Goal: Book appointment/travel/reservation

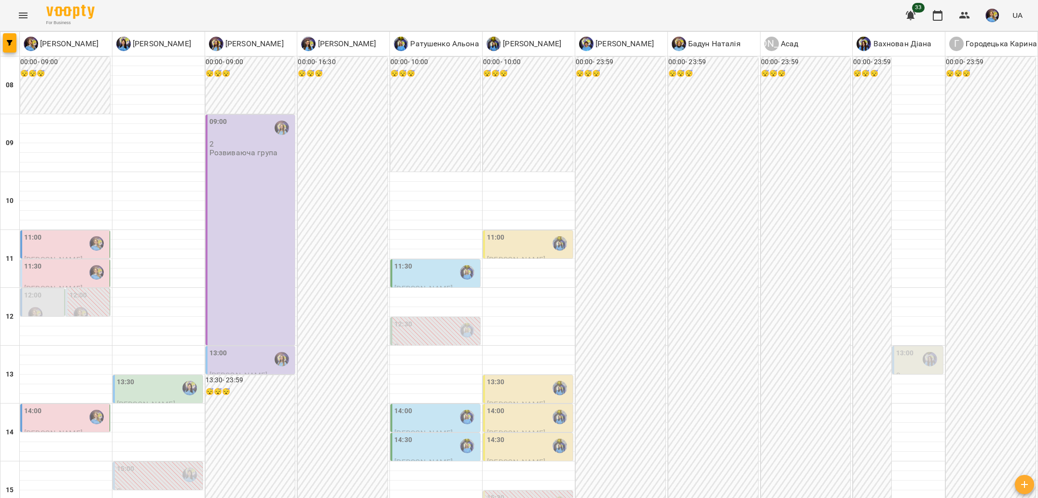
scroll to position [268, 0]
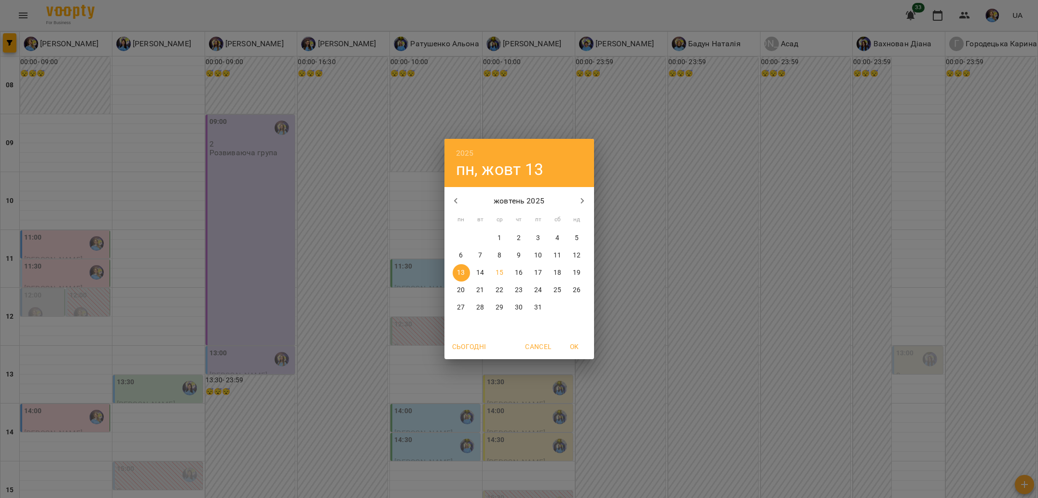
click at [421, 458] on div "2025 пн, жовт 13 жовтень 2025 пн вт ср чт пт сб нд 29 30 1 2 3 4 5 6 7 8 9 10 1…" at bounding box center [519, 249] width 1038 height 498
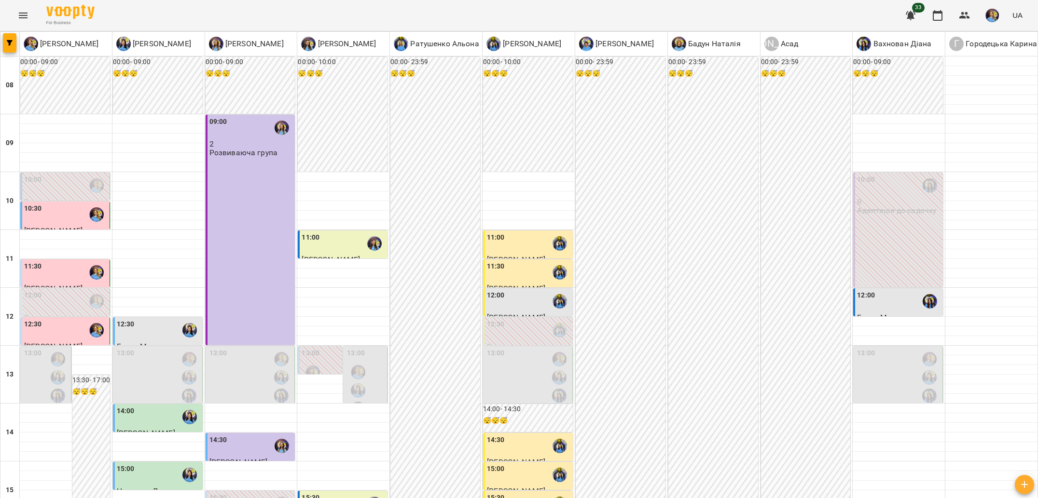
scroll to position [374, 0]
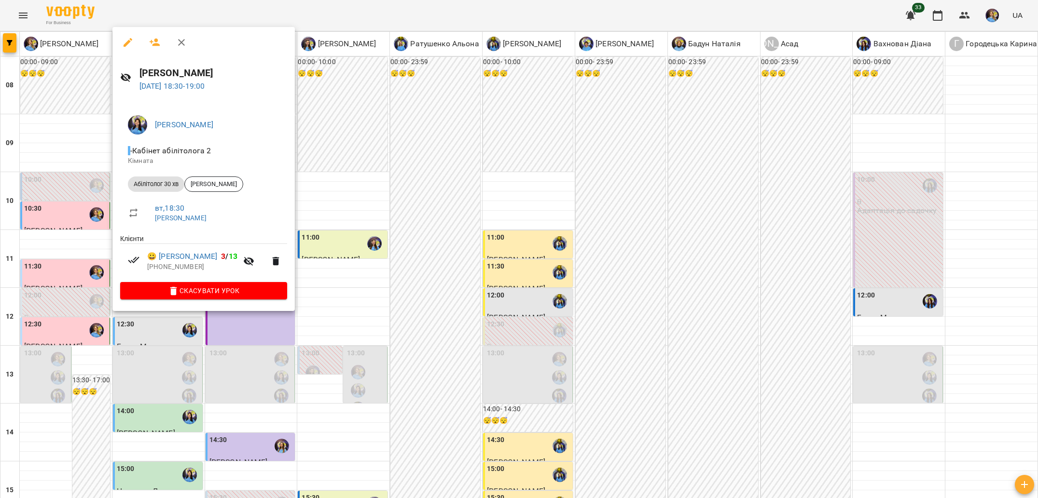
click at [268, 351] on div at bounding box center [519, 249] width 1038 height 498
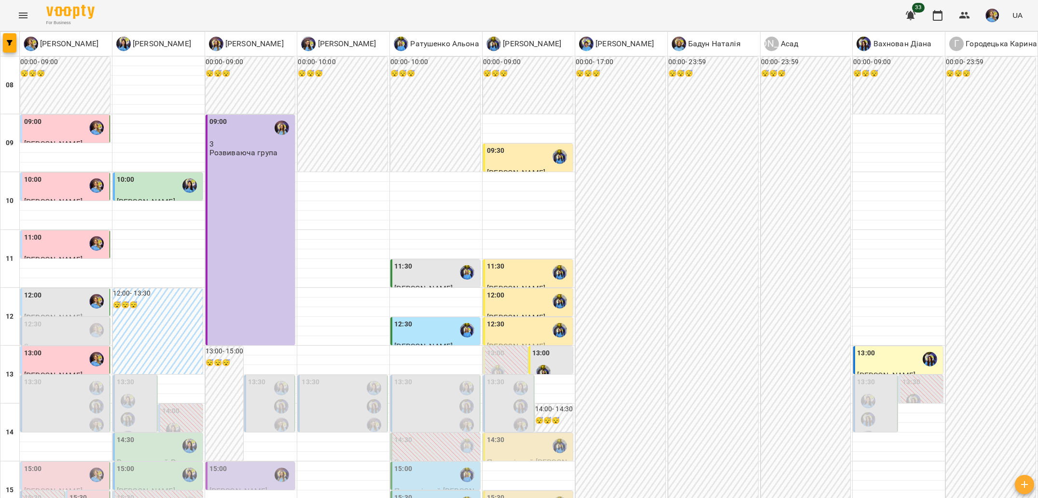
scroll to position [104, 0]
click at [83, 290] on div "12:00" at bounding box center [65, 301] width 83 height 22
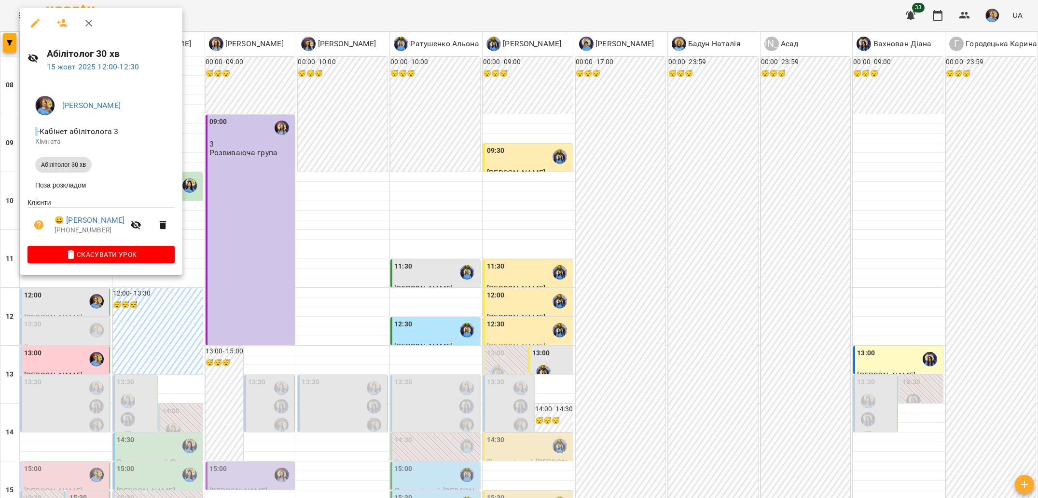
click at [194, 321] on div at bounding box center [519, 249] width 1038 height 498
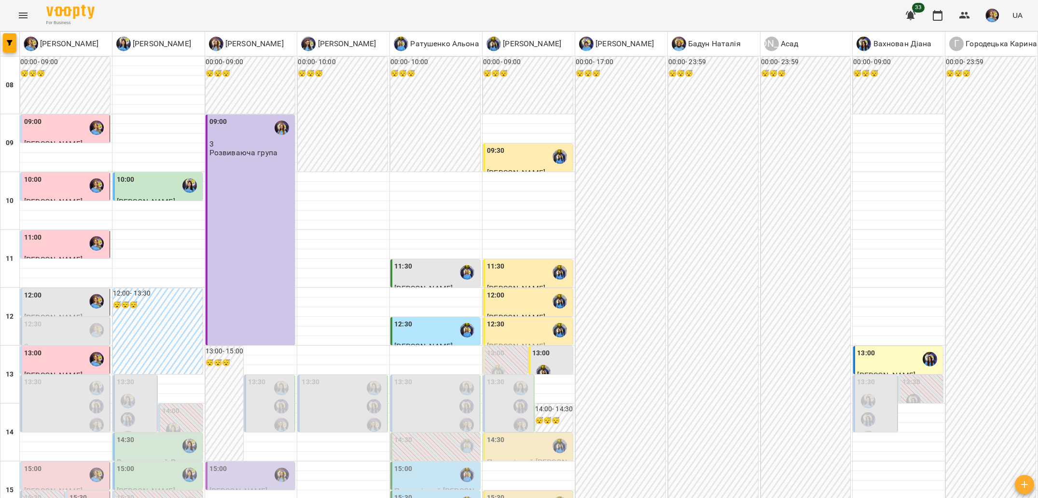
scroll to position [245, 0]
click at [63, 464] on div "15:00" at bounding box center [65, 475] width 83 height 22
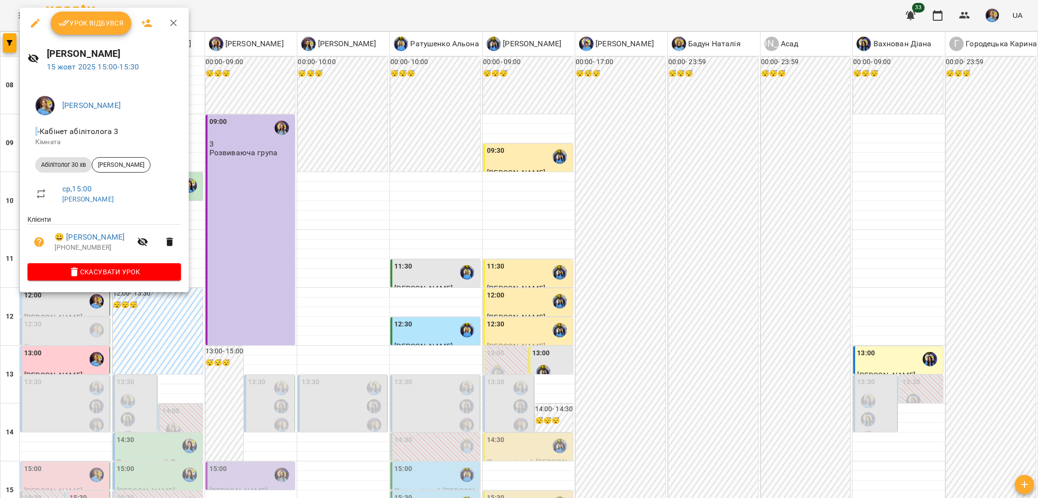
click at [146, 348] on div at bounding box center [519, 249] width 1038 height 498
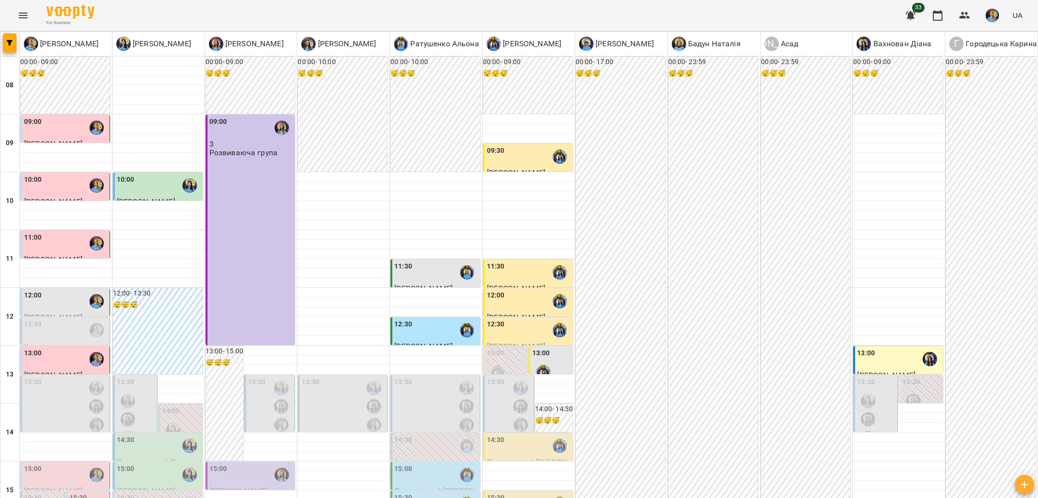
click at [77, 487] on p "[PERSON_NAME]" at bounding box center [65, 491] width 83 height 8
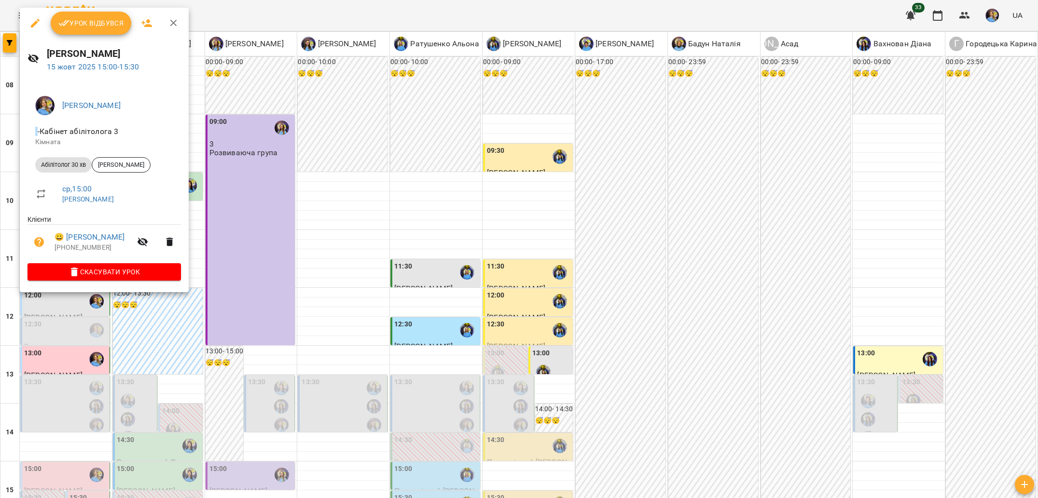
click at [157, 344] on div at bounding box center [519, 249] width 1038 height 498
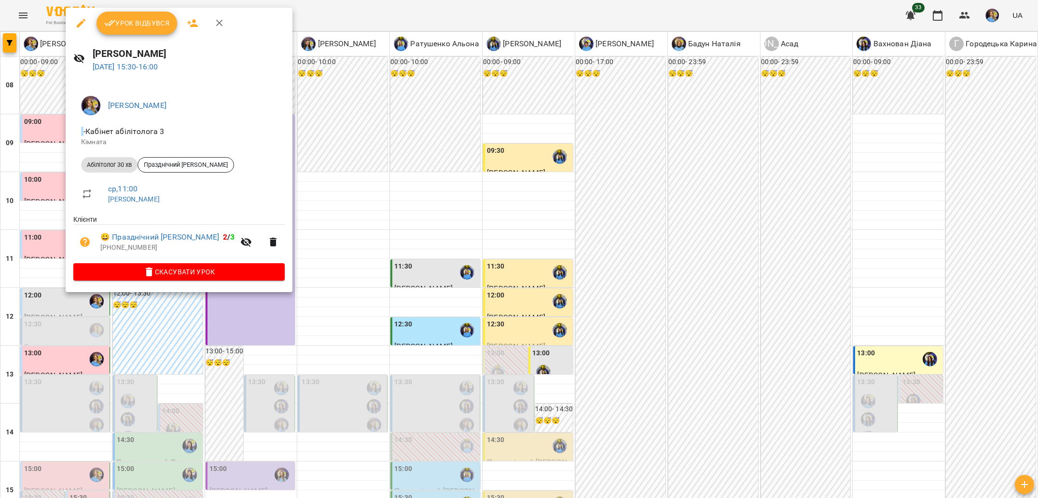
click at [14, 298] on div at bounding box center [519, 249] width 1038 height 498
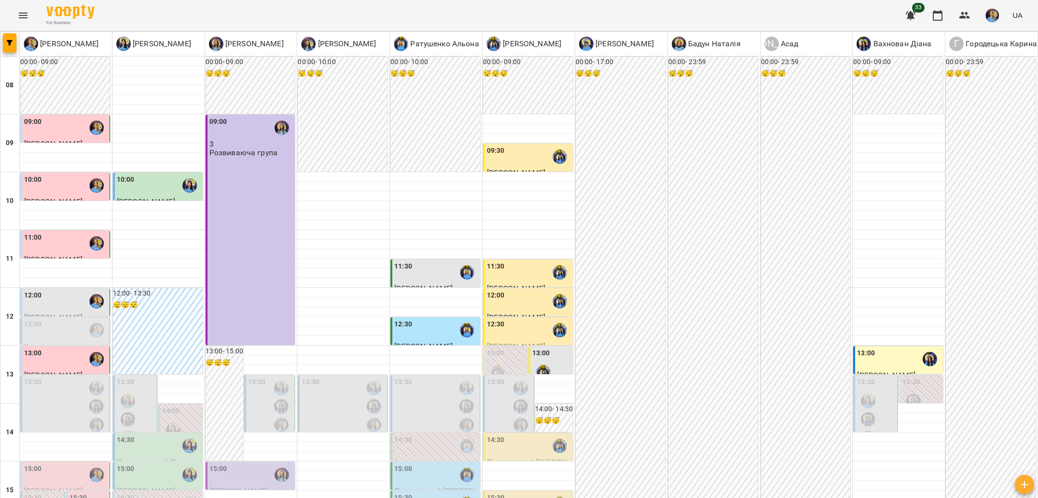
scroll to position [267, 0]
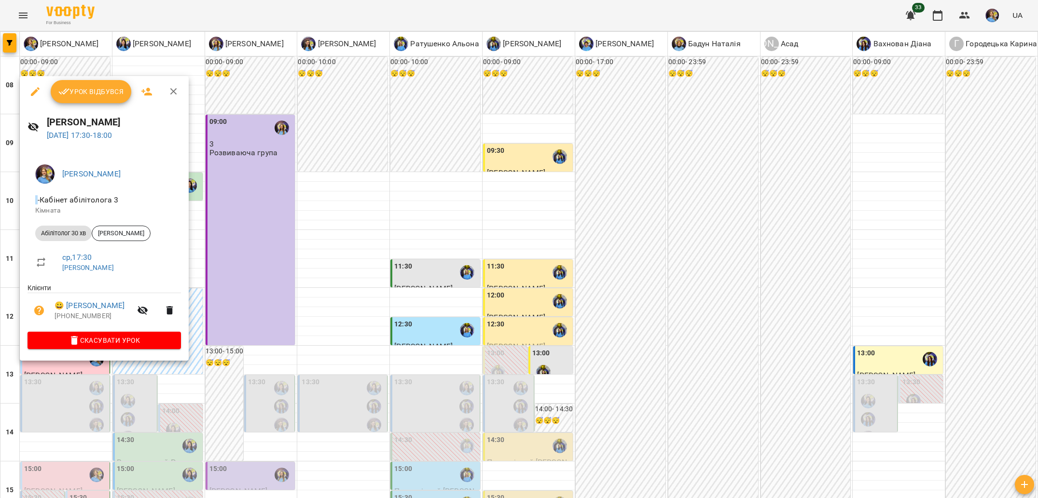
click at [142, 392] on div at bounding box center [519, 249] width 1038 height 498
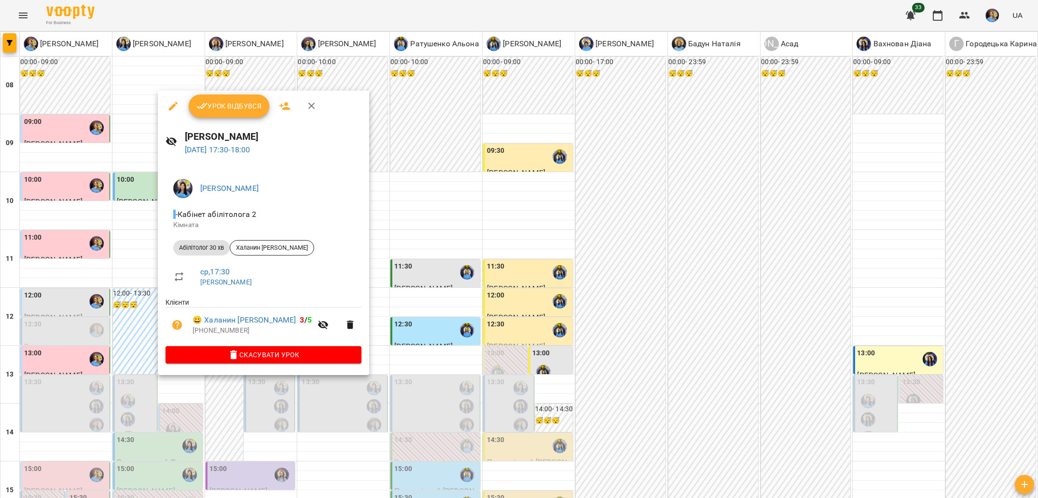
click at [115, 360] on div at bounding box center [519, 249] width 1038 height 498
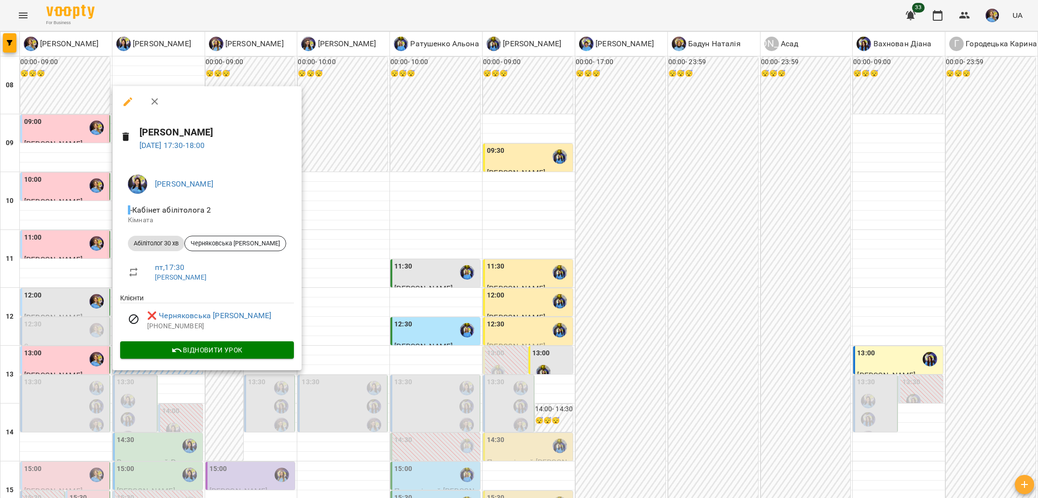
click at [99, 354] on div at bounding box center [519, 249] width 1038 height 498
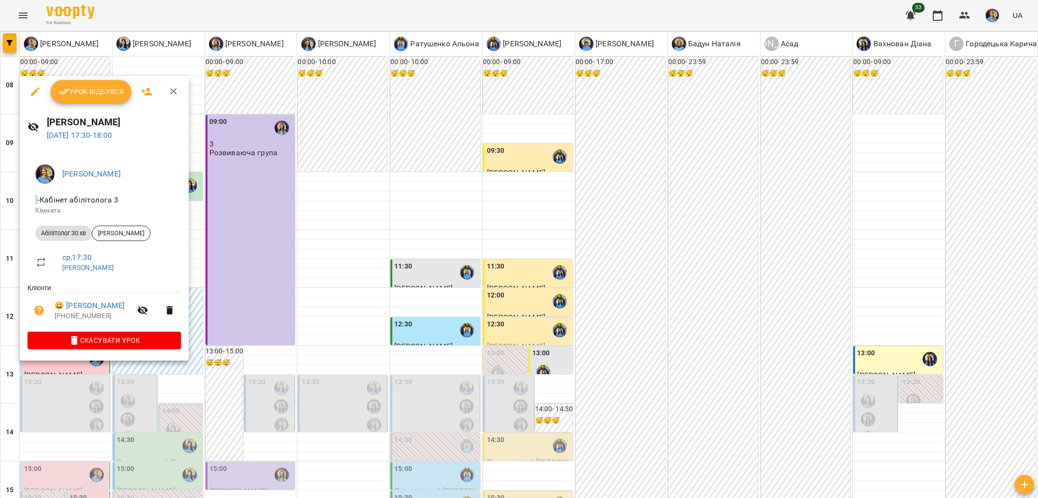
click at [60, 399] on div at bounding box center [519, 249] width 1038 height 498
